Goal: Task Accomplishment & Management: Use online tool/utility

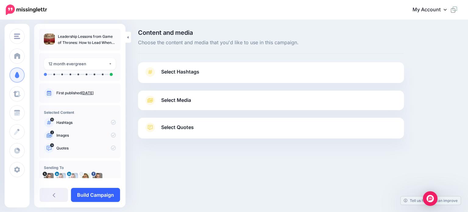
click at [84, 195] on link "Build Campaign" at bounding box center [95, 195] width 49 height 14
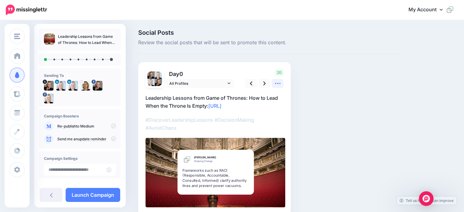
click at [277, 82] on icon at bounding box center [277, 83] width 6 height 6
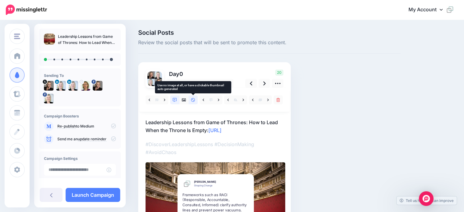
click at [193, 100] on icon at bounding box center [193, 100] width 4 height 4
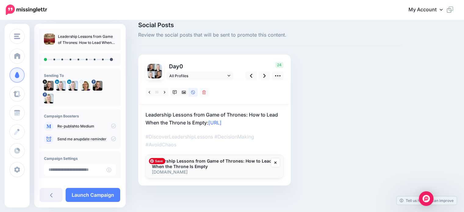
scroll to position [38, 0]
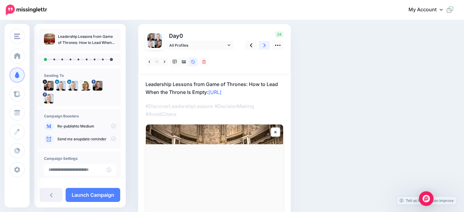
drag, startPoint x: 261, startPoint y: 47, endPoint x: 259, endPoint y: 52, distance: 5.2
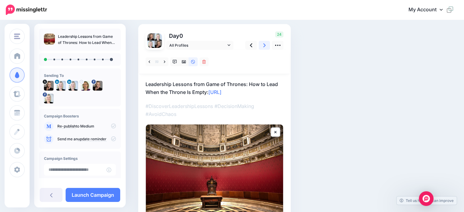
click at [261, 46] on link at bounding box center [265, 45] width 12 height 9
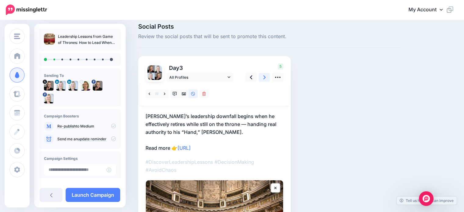
scroll to position [1, 0]
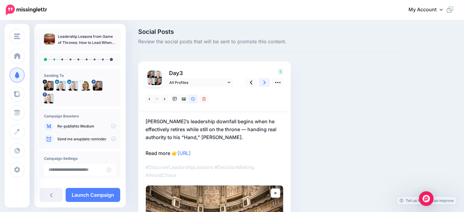
click at [263, 81] on icon at bounding box center [264, 82] width 2 height 6
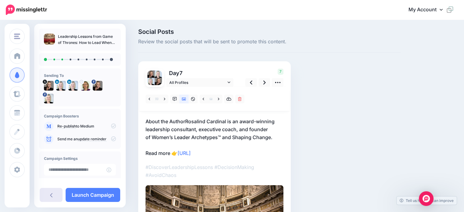
click at [54, 194] on link at bounding box center [51, 195] width 23 height 14
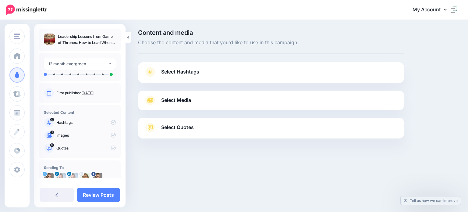
click at [170, 69] on span "Select Hashtags" at bounding box center [180, 72] width 38 height 8
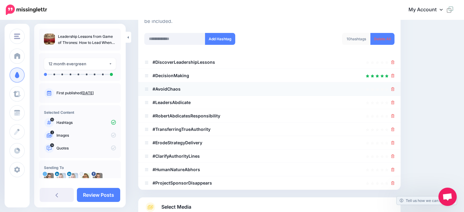
scroll to position [91, 0]
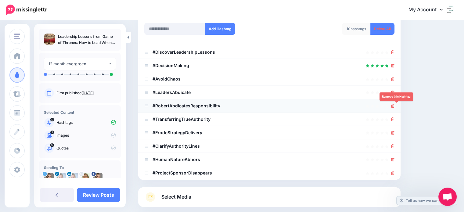
click at [394, 106] on icon at bounding box center [392, 106] width 3 height 4
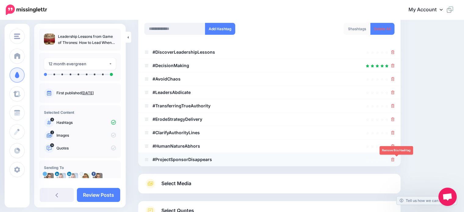
click at [394, 158] on icon at bounding box center [392, 160] width 3 height 4
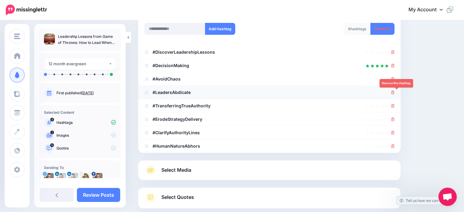
click at [394, 91] on icon at bounding box center [392, 93] width 3 height 4
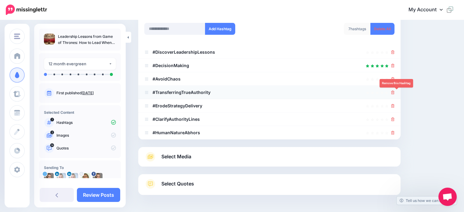
click at [394, 91] on icon at bounding box center [392, 93] width 3 height 4
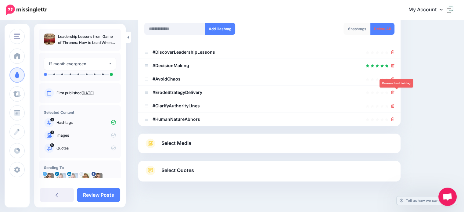
click at [394, 93] on icon at bounding box center [392, 93] width 3 height 4
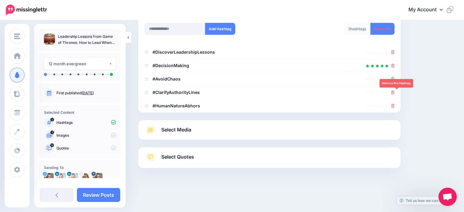
click at [394, 93] on icon at bounding box center [392, 93] width 3 height 4
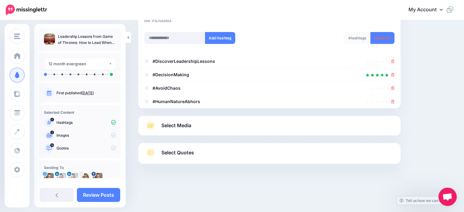
scroll to position [82, 0]
click at [394, 101] on icon at bounding box center [392, 102] width 3 height 4
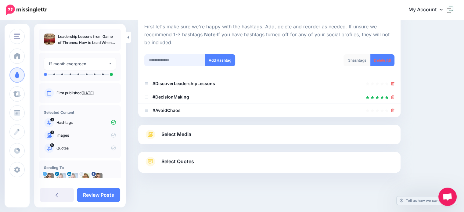
click at [172, 60] on input "text" at bounding box center [174, 60] width 61 height 12
type input "**********"
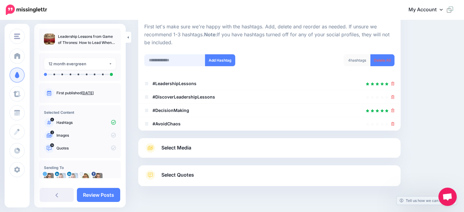
scroll to position [73, 0]
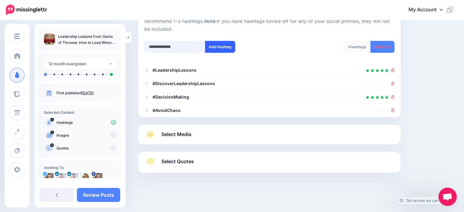
type input "**********"
click at [218, 48] on button "Add Hashtag" at bounding box center [220, 47] width 30 height 12
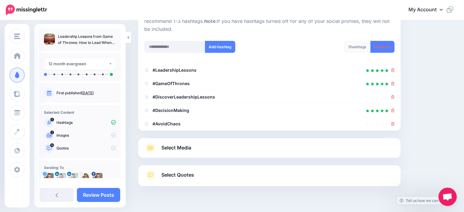
scroll to position [87, 0]
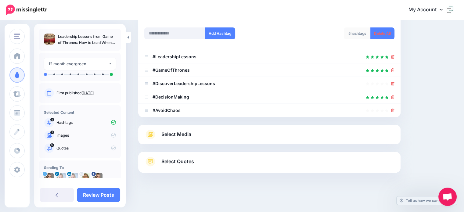
click at [167, 133] on span "Select Media" at bounding box center [176, 134] width 30 height 8
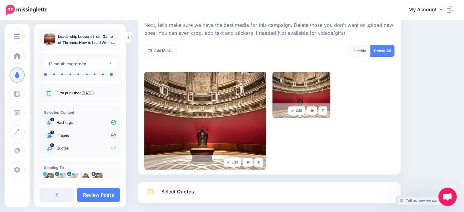
click at [176, 191] on span "Select Quotes" at bounding box center [177, 192] width 33 height 8
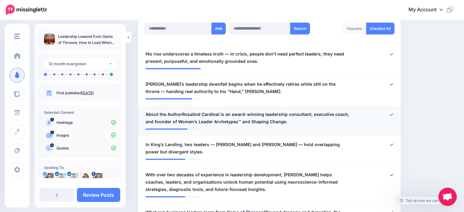
scroll to position [178, 0]
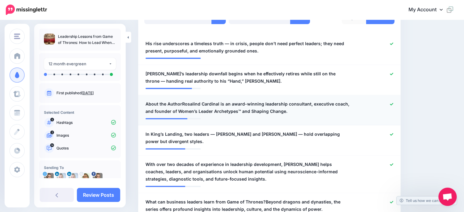
click at [393, 103] on icon at bounding box center [391, 103] width 3 height 3
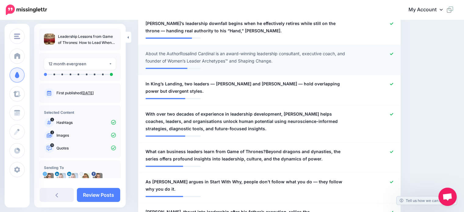
scroll to position [239, 0]
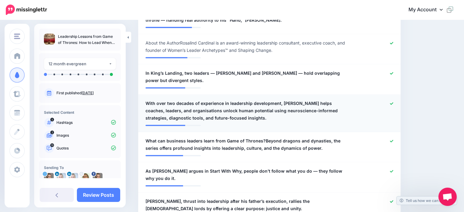
click at [393, 102] on icon at bounding box center [391, 103] width 3 height 2
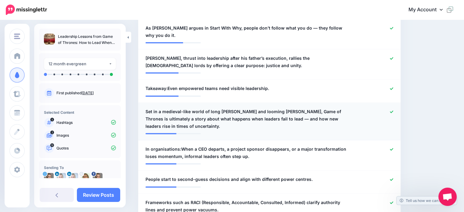
scroll to position [392, 0]
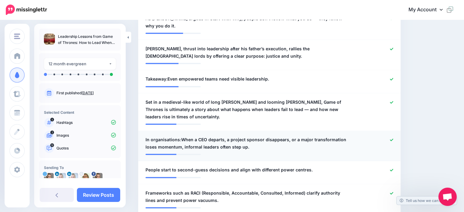
click at [180, 136] on span "In organisations:When a CEO departs, a project sponsor disappears, or a major t…" at bounding box center [247, 143] width 205 height 15
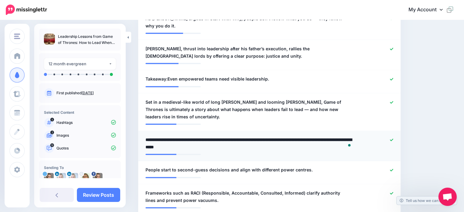
click at [181, 136] on textarea "**********" at bounding box center [249, 143] width 208 height 15
type textarea "**********"
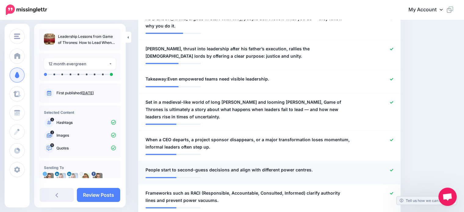
click at [393, 168] on icon at bounding box center [391, 169] width 3 height 3
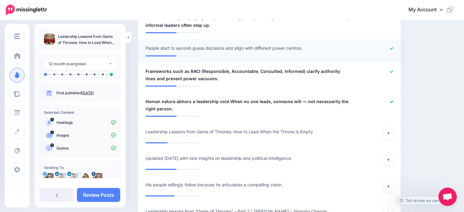
scroll to position [514, 0]
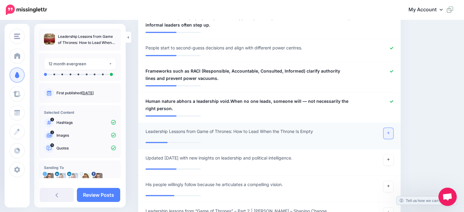
click at [389, 131] on icon at bounding box center [388, 132] width 2 height 3
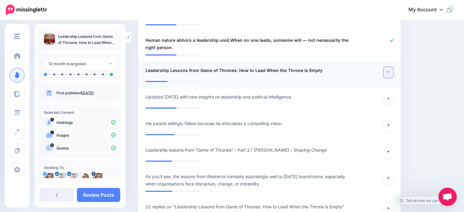
scroll to position [605, 0]
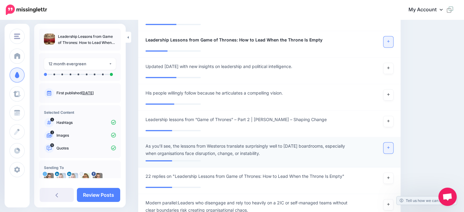
click at [389, 146] on icon at bounding box center [388, 147] width 2 height 2
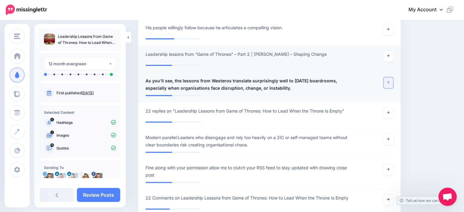
scroll to position [697, 0]
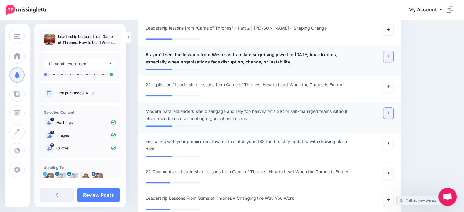
click at [389, 112] on icon at bounding box center [388, 113] width 2 height 2
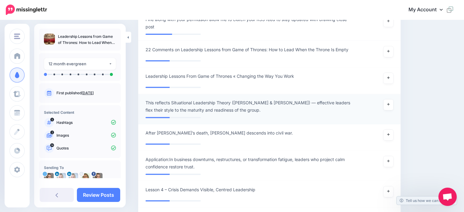
scroll to position [849, 0]
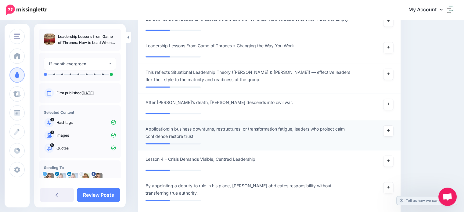
click at [169, 125] on span "Application:In business downturns, restructures, or transformation fatigue, lea…" at bounding box center [247, 132] width 205 height 15
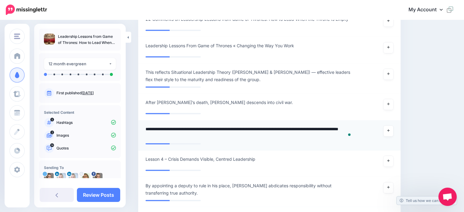
click at [170, 125] on textarea "**********" at bounding box center [249, 132] width 208 height 15
type textarea "**********"
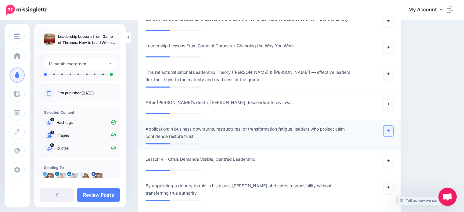
click at [391, 126] on link at bounding box center [388, 130] width 10 height 11
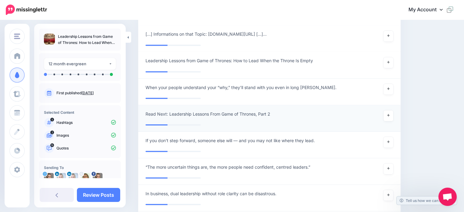
scroll to position [1093, 0]
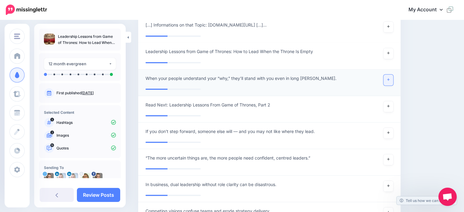
click at [390, 79] on link at bounding box center [388, 79] width 10 height 11
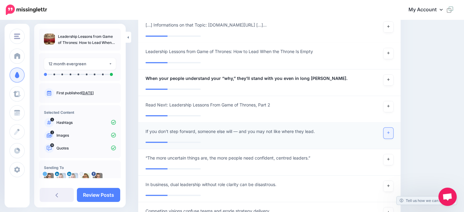
click at [389, 132] on icon at bounding box center [388, 132] width 2 height 2
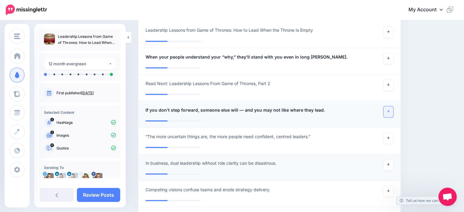
scroll to position [1124, 0]
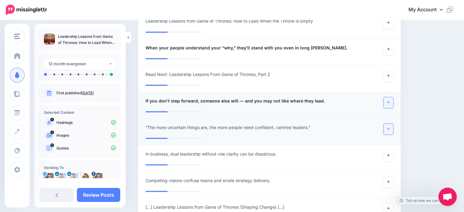
click at [393, 130] on link at bounding box center [388, 128] width 10 height 11
click at [387, 156] on link at bounding box center [388, 155] width 10 height 11
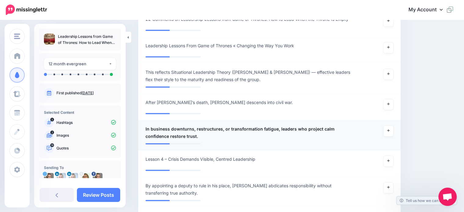
scroll to position [788, 0]
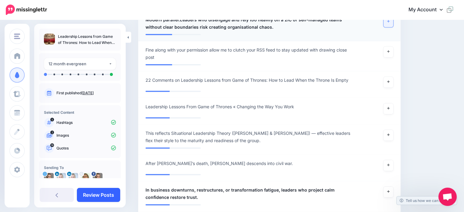
click at [99, 195] on link "Review Posts" at bounding box center [98, 195] width 43 height 14
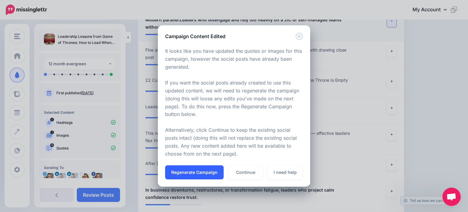
click at [187, 170] on button "Regenerate Campaign" at bounding box center [194, 172] width 59 height 14
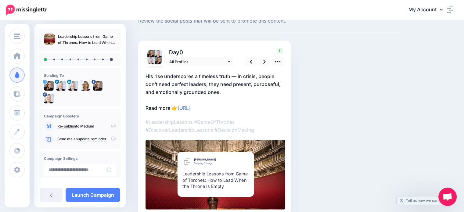
scroll to position [30, 0]
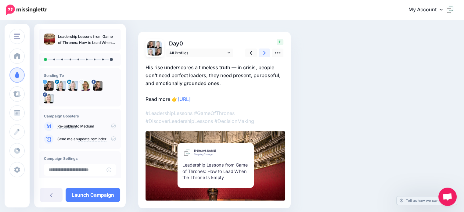
click at [264, 50] on icon at bounding box center [264, 53] width 2 height 6
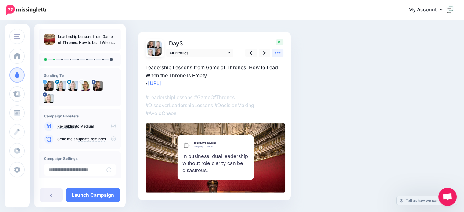
click at [278, 53] on icon at bounding box center [277, 52] width 5 height 1
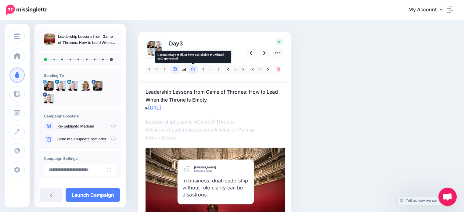
click at [191, 67] on icon at bounding box center [193, 69] width 4 height 4
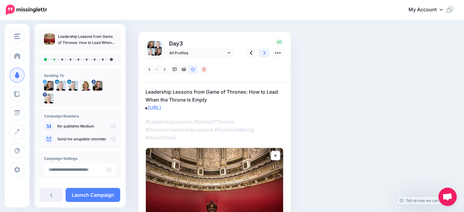
click at [263, 54] on icon at bounding box center [264, 53] width 2 height 6
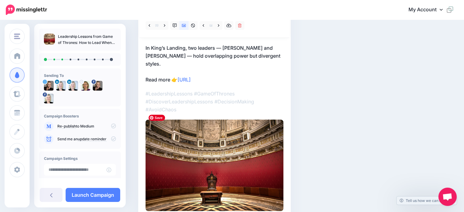
scroll to position [39, 0]
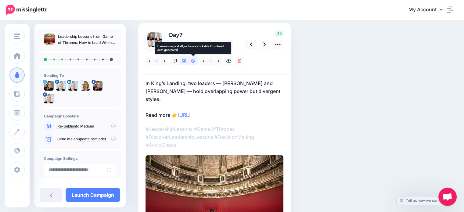
click at [192, 61] on icon at bounding box center [193, 61] width 4 height 4
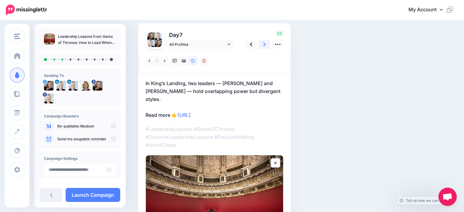
click at [263, 45] on icon at bounding box center [264, 44] width 2 height 4
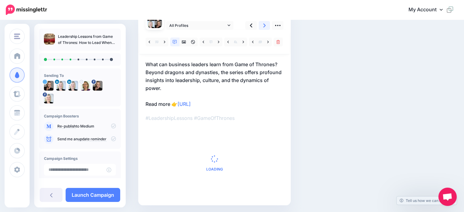
scroll to position [48, 0]
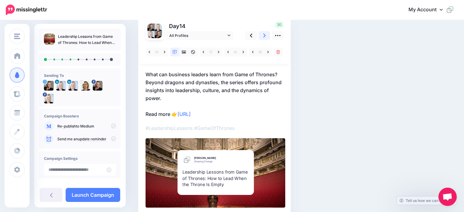
click at [262, 36] on link at bounding box center [265, 35] width 12 height 9
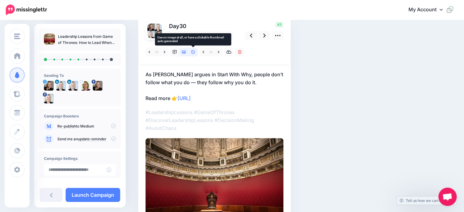
click at [194, 51] on icon at bounding box center [193, 52] width 4 height 4
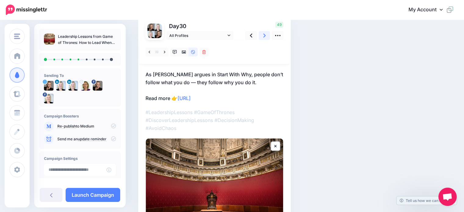
click at [262, 35] on link at bounding box center [265, 35] width 12 height 9
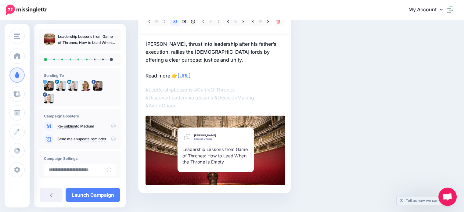
scroll to position [17, 0]
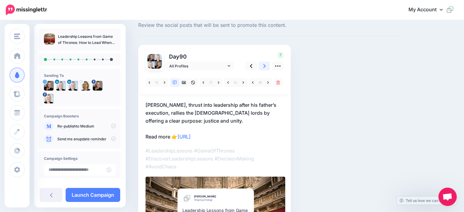
click at [264, 65] on icon at bounding box center [264, 66] width 2 height 4
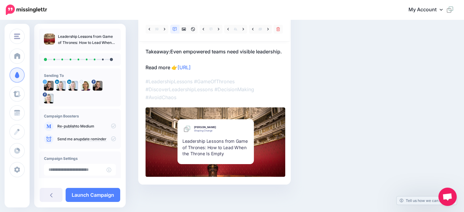
scroll to position [0, 0]
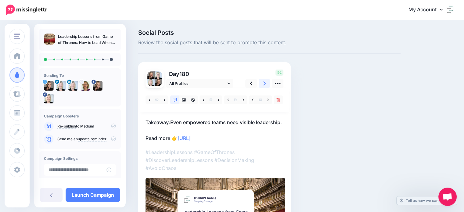
click at [263, 85] on icon at bounding box center [264, 83] width 2 height 4
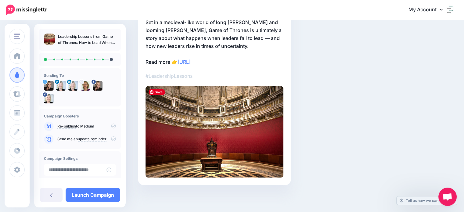
scroll to position [39, 0]
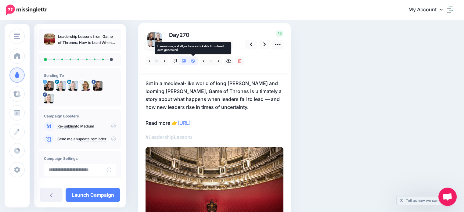
click at [192, 61] on icon at bounding box center [193, 61] width 4 height 4
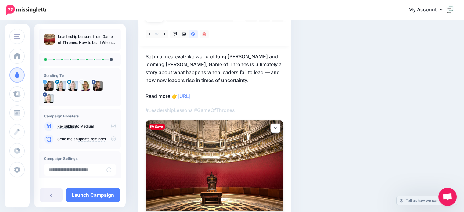
scroll to position [62, 0]
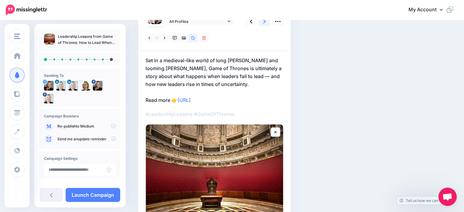
click at [265, 23] on icon at bounding box center [264, 21] width 2 height 6
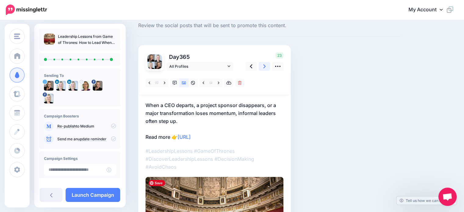
scroll to position [16, 0]
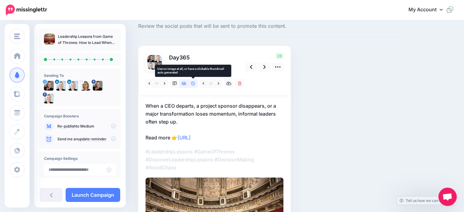
click at [193, 84] on icon at bounding box center [193, 83] width 4 height 4
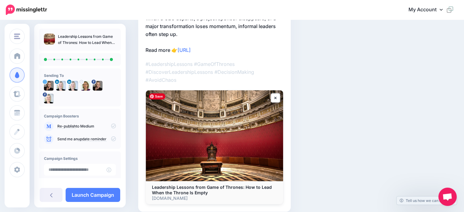
scroll to position [108, 0]
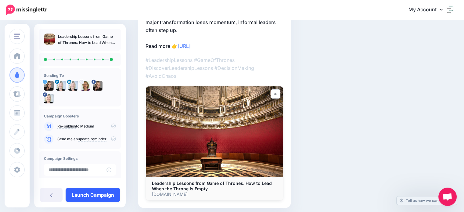
click at [105, 194] on link "Launch Campaign" at bounding box center [93, 195] width 55 height 14
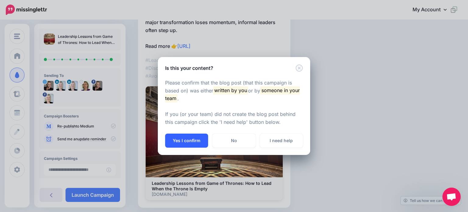
click at [188, 139] on button "Yes I confirm" at bounding box center [186, 141] width 43 height 14
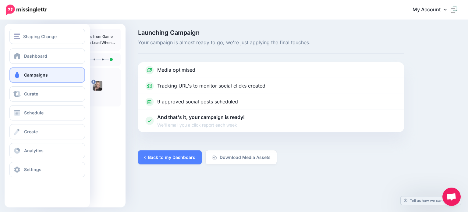
click at [32, 74] on span "Campaigns" at bounding box center [36, 74] width 24 height 5
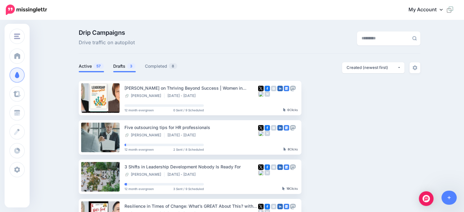
click at [121, 67] on link "Drafts 3" at bounding box center [124, 66] width 23 height 7
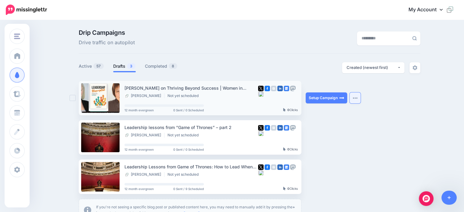
click at [357, 98] on img "button" at bounding box center [354, 98] width 5 height 2
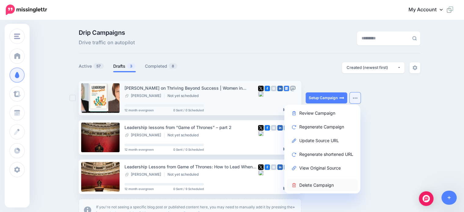
click at [330, 183] on link "Delete Campaign" at bounding box center [322, 185] width 71 height 12
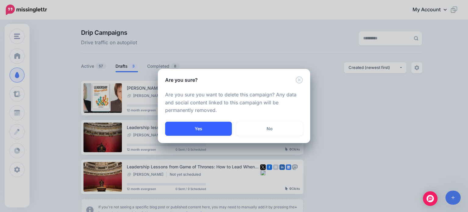
click at [211, 129] on button "Yes" at bounding box center [198, 129] width 67 height 14
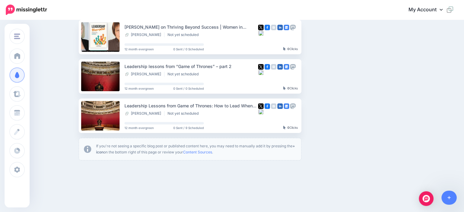
scroll to position [30, 0]
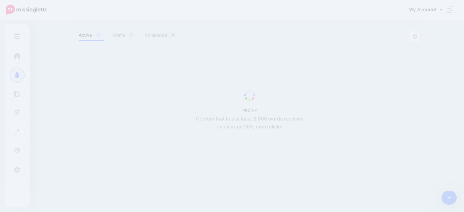
scroll to position [31, 0]
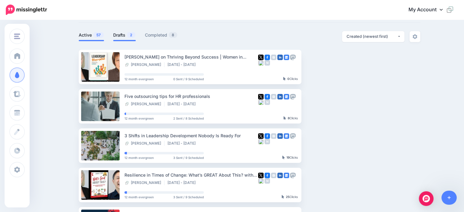
click at [120, 34] on link "Drafts 2" at bounding box center [124, 34] width 23 height 7
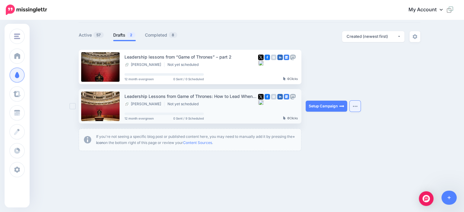
click at [359, 109] on button "button" at bounding box center [354, 106] width 11 height 11
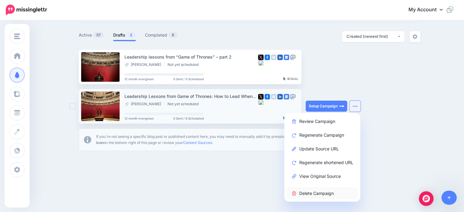
click at [313, 191] on link "Delete Campaign" at bounding box center [322, 193] width 71 height 12
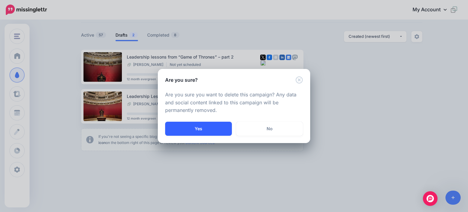
click at [204, 131] on button "Yes" at bounding box center [198, 129] width 67 height 14
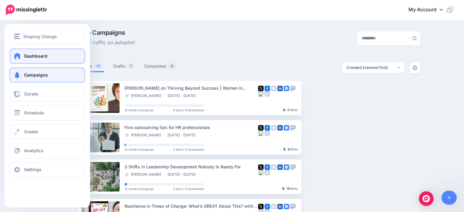
click at [25, 56] on span "Dashboard" at bounding box center [35, 55] width 23 height 5
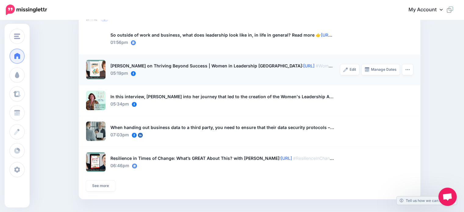
scroll to position [486, 0]
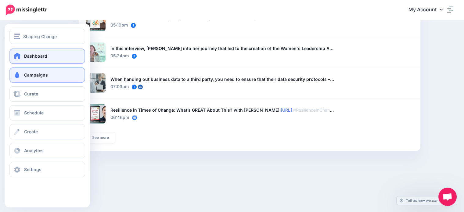
click at [35, 74] on span "Campaigns" at bounding box center [36, 74] width 24 height 5
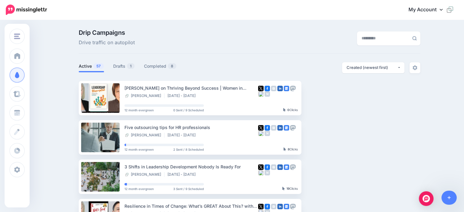
drag, startPoint x: 117, startPoint y: 63, endPoint x: 88, endPoint y: 89, distance: 39.5
click at [117, 63] on link "Drafts 1" at bounding box center [124, 66] width 22 height 7
